Goal: Task Accomplishment & Management: Use online tool/utility

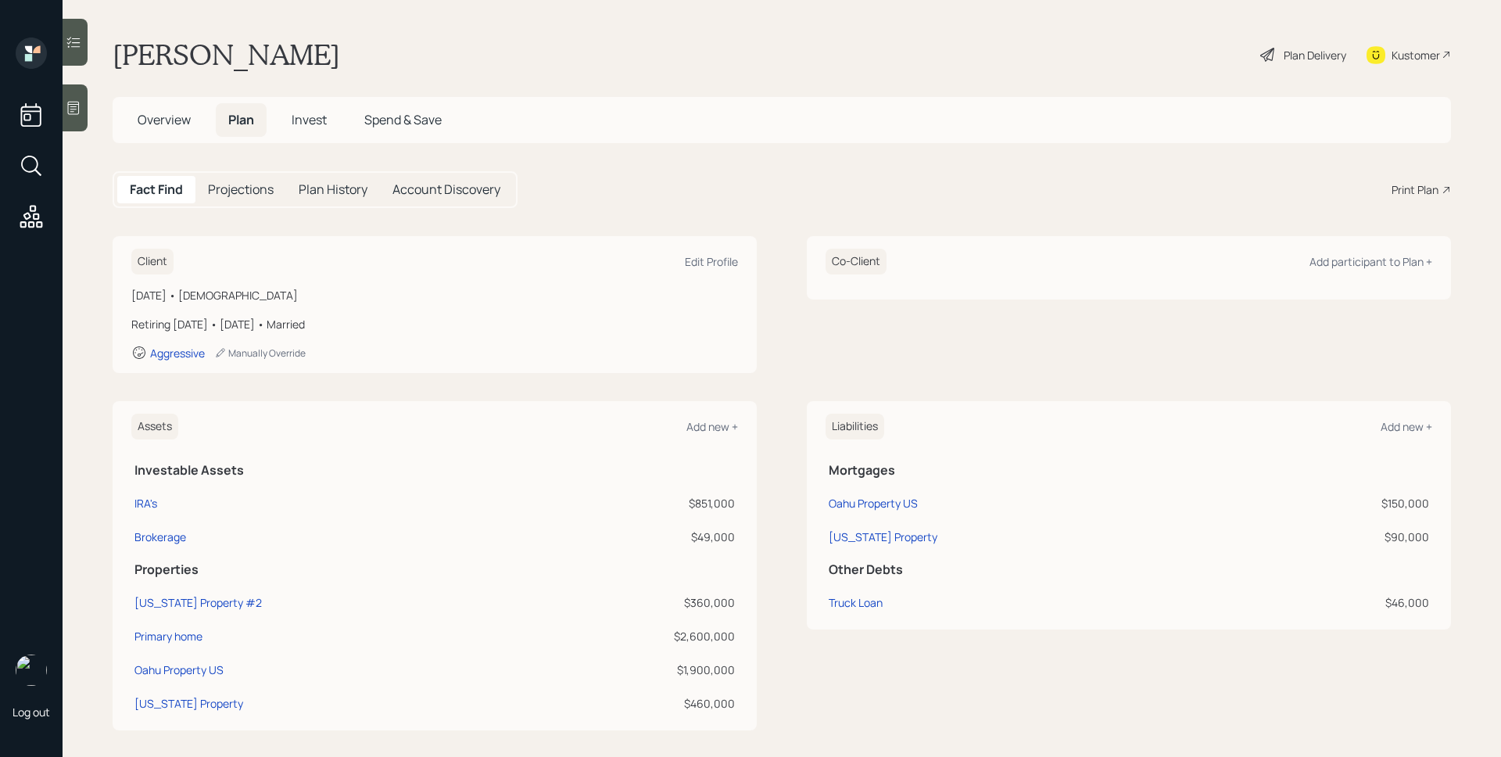
click at [157, 118] on span "Overview" at bounding box center [164, 119] width 53 height 17
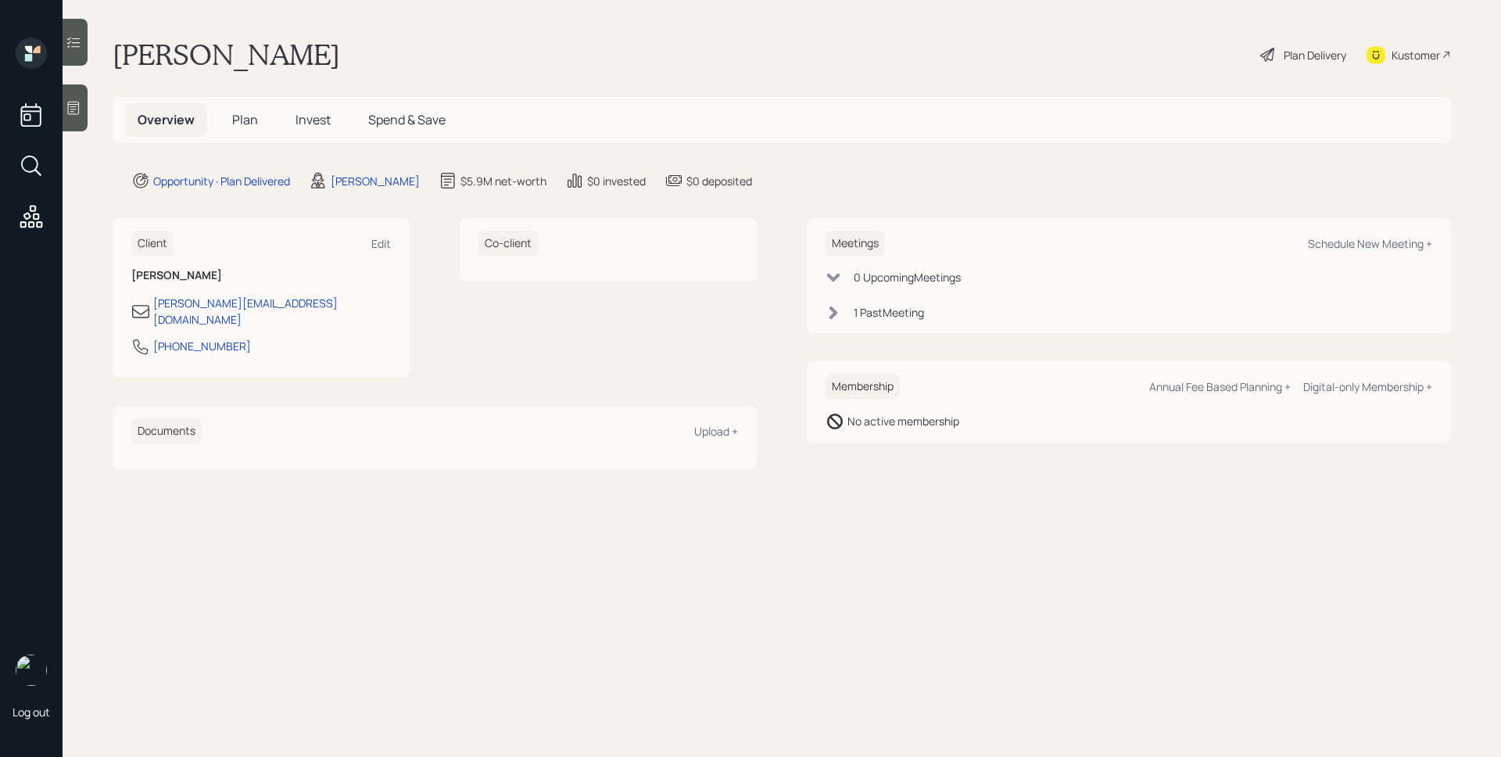
click at [908, 310] on div "1 Past Meeting" at bounding box center [889, 312] width 70 height 16
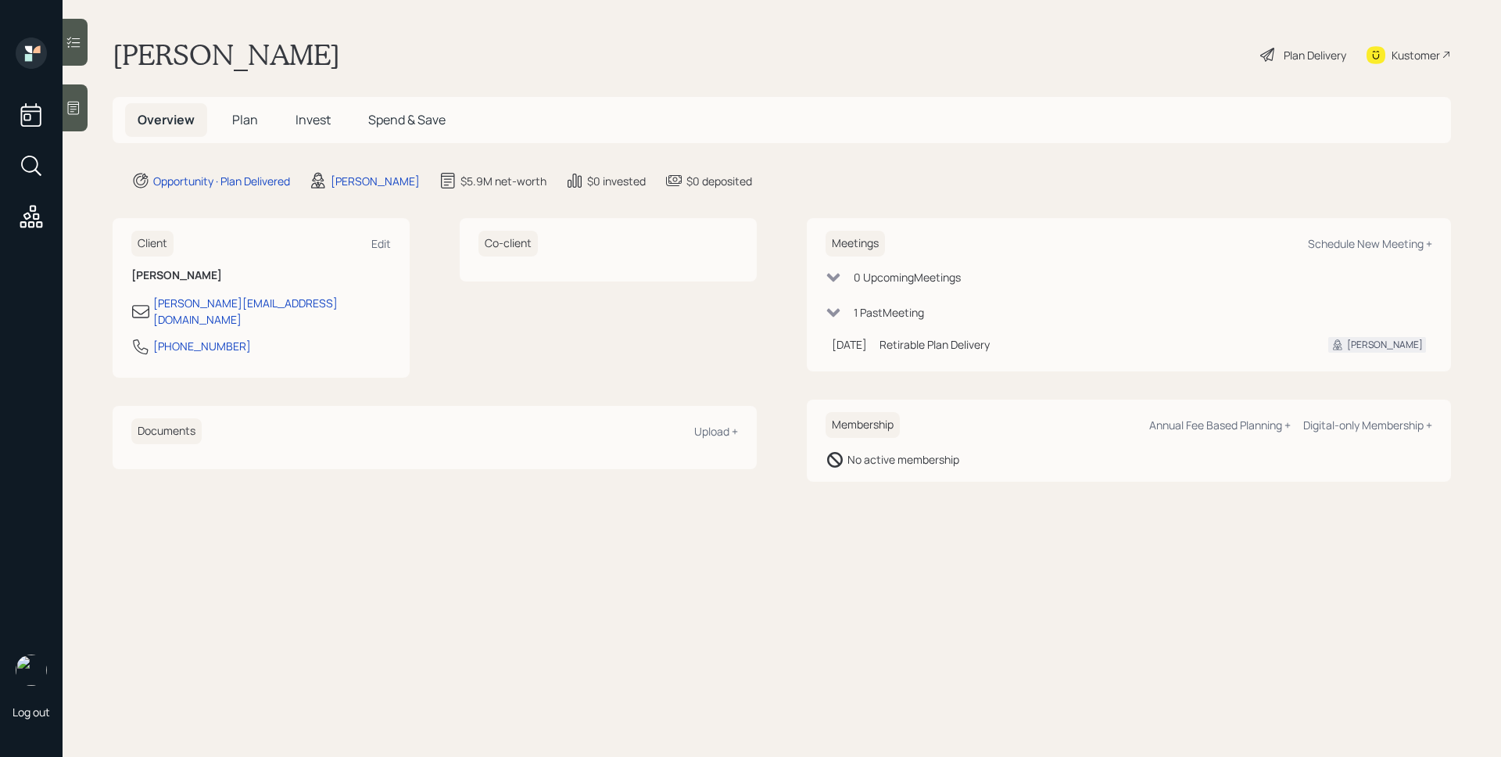
click at [1289, 47] on div "Plan Delivery" at bounding box center [1315, 55] width 63 height 16
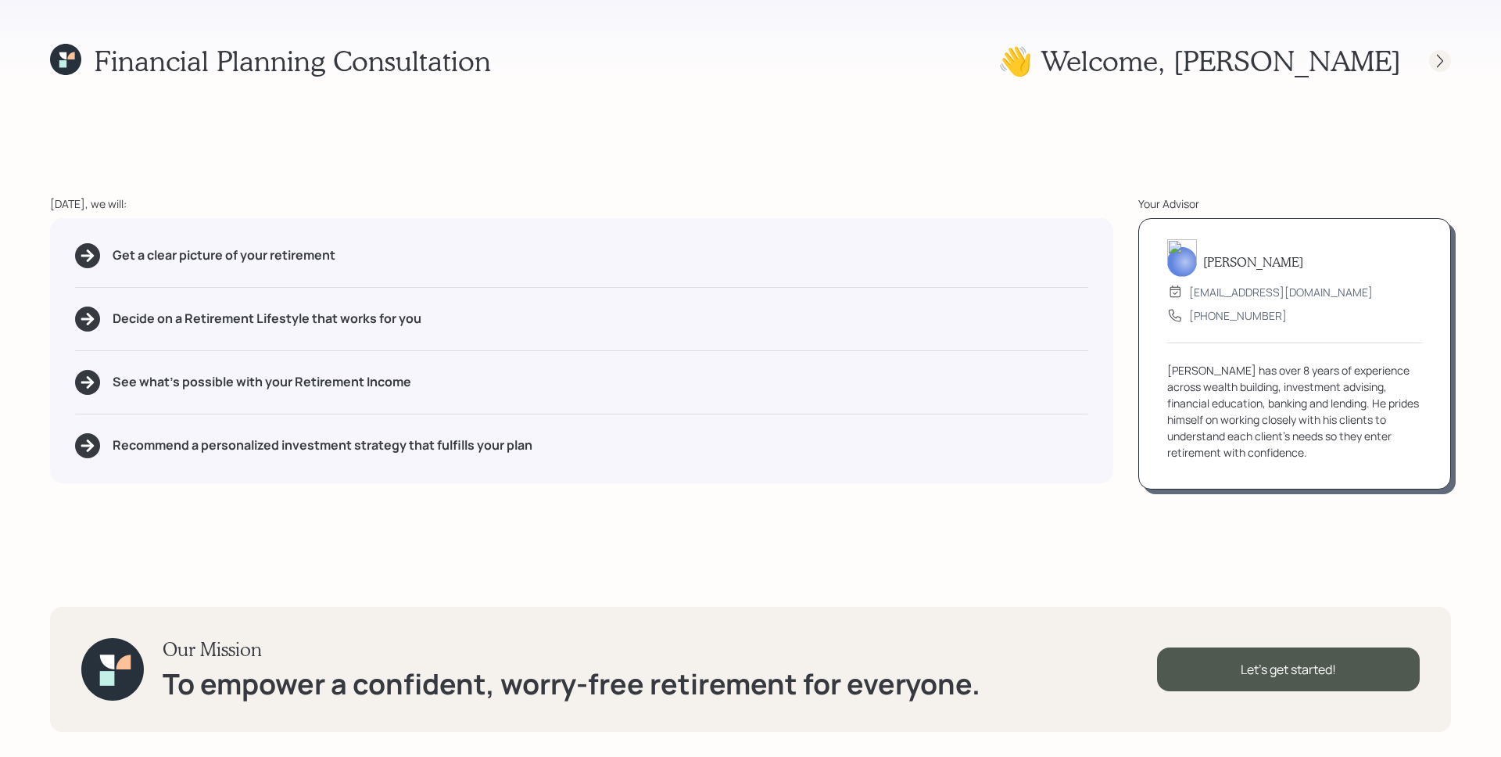
click at [1440, 58] on icon at bounding box center [1440, 60] width 6 height 13
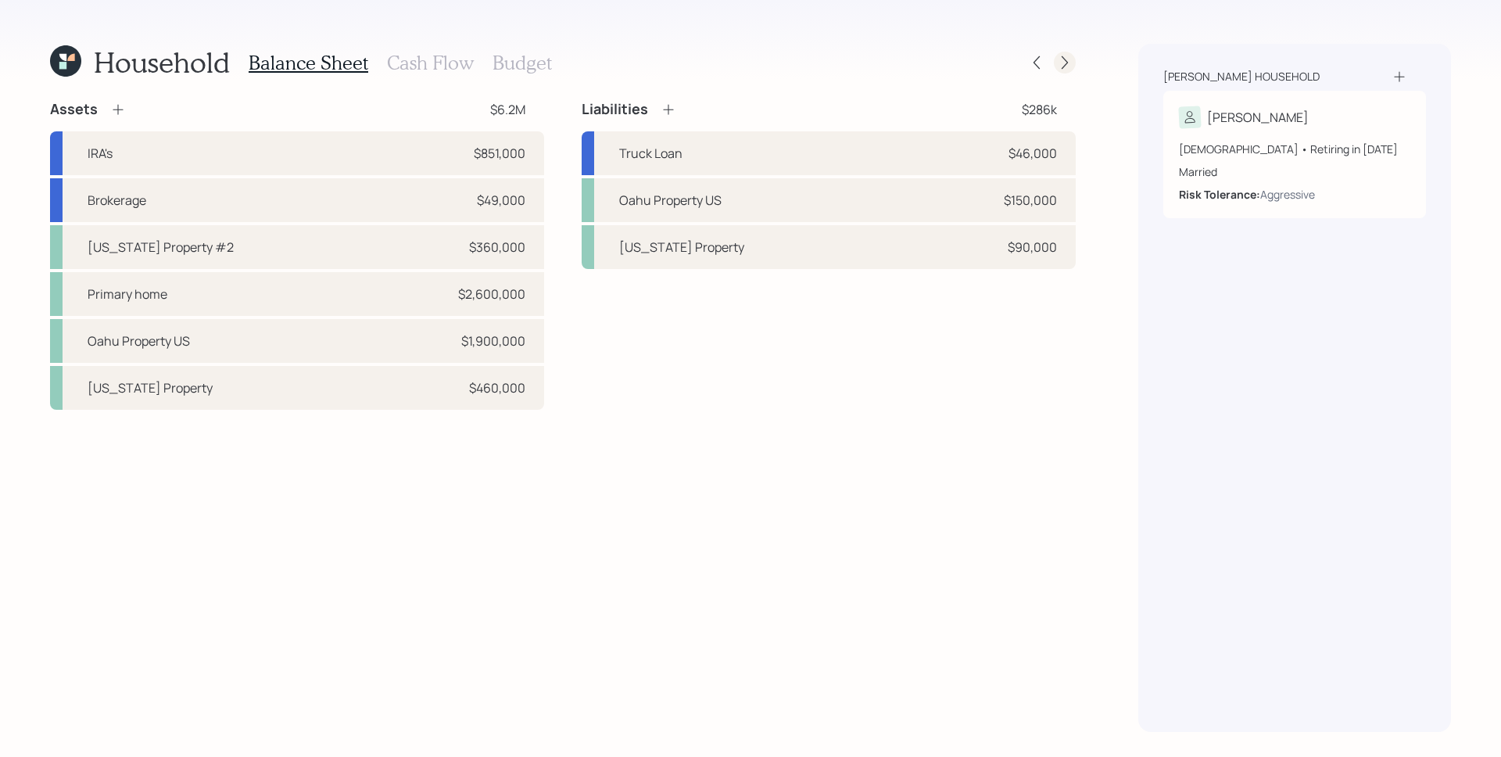
click at [1067, 59] on icon at bounding box center [1065, 63] width 16 height 16
